Goal: Transaction & Acquisition: Purchase product/service

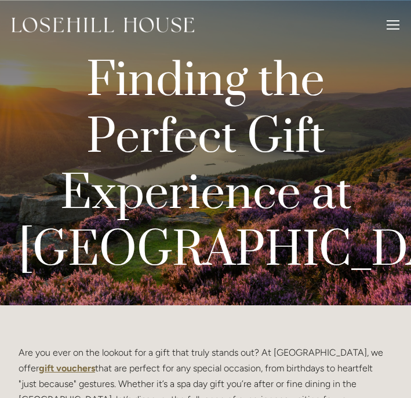
click at [389, 26] on div at bounding box center [393, 26] width 13 height 13
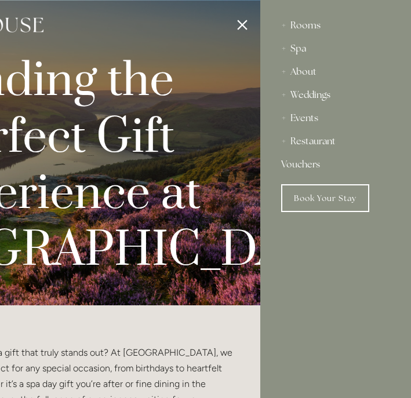
click at [290, 23] on div "Rooms" at bounding box center [335, 25] width 109 height 23
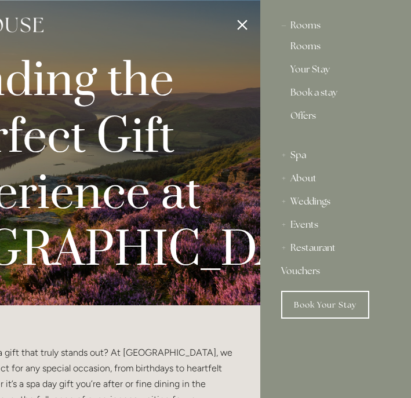
click at [313, 50] on link "Rooms" at bounding box center [335, 49] width 90 height 14
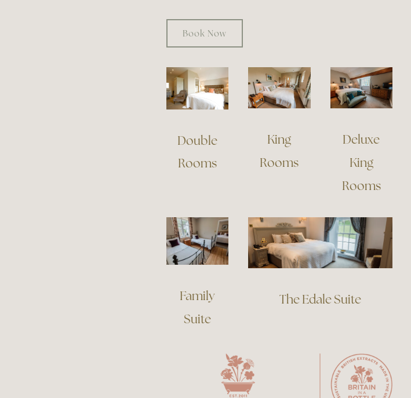
scroll to position [959, 0]
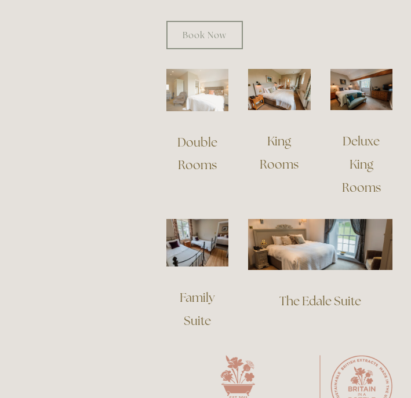
click at [199, 111] on img at bounding box center [197, 90] width 62 height 42
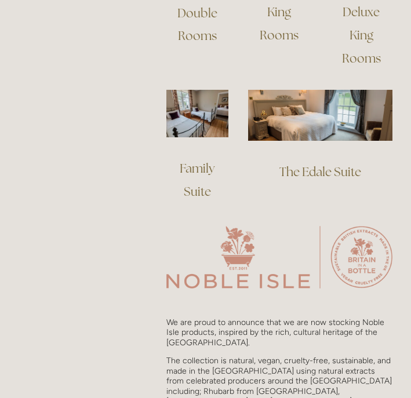
scroll to position [1085, 0]
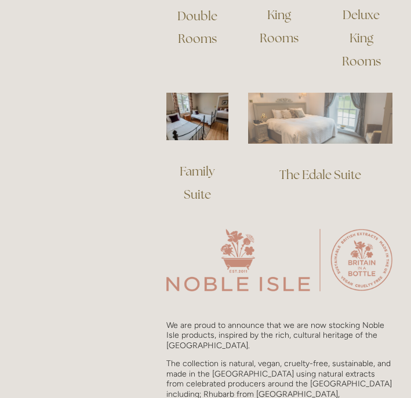
click at [295, 128] on img at bounding box center [320, 118] width 144 height 50
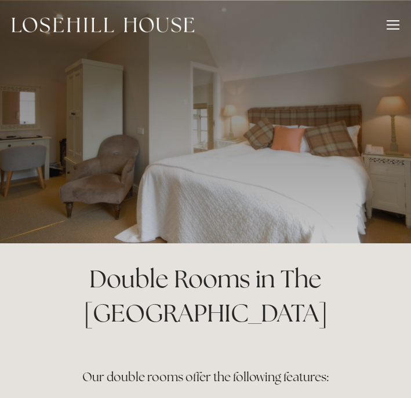
click at [349, 142] on p at bounding box center [206, 122] width 374 height 46
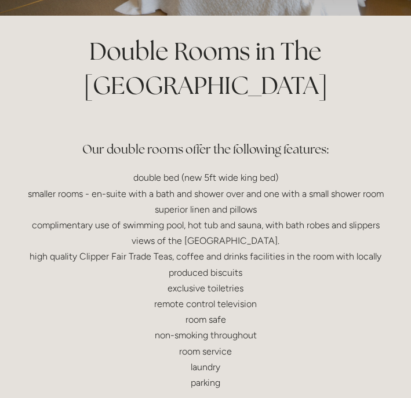
scroll to position [124, 0]
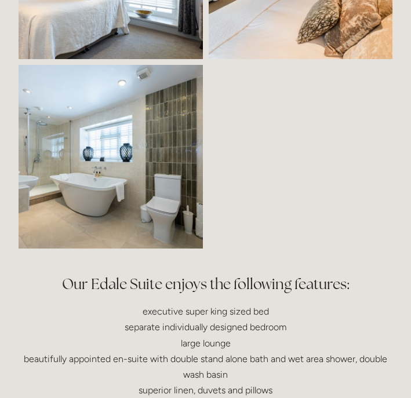
scroll to position [487, 0]
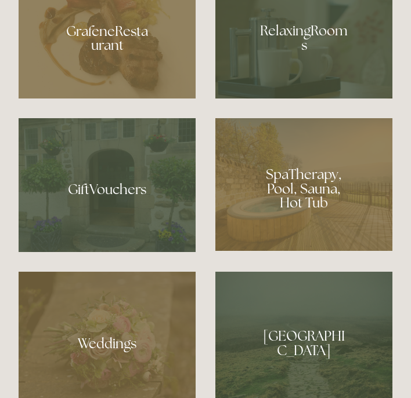
scroll to position [755, 0]
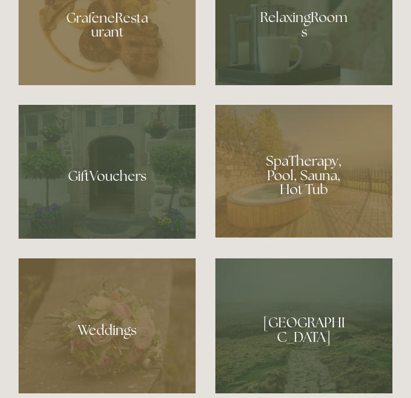
click at [297, 212] on div at bounding box center [303, 171] width 177 height 133
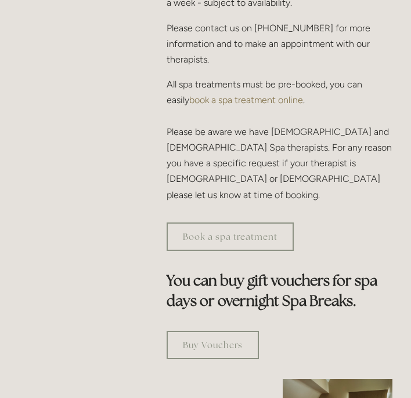
scroll to position [604, 0]
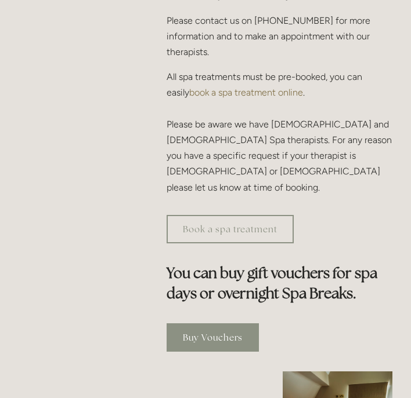
click at [213, 324] on link "Buy Vouchers" at bounding box center [212, 338] width 92 height 28
